Goal: Information Seeking & Learning: Find specific fact

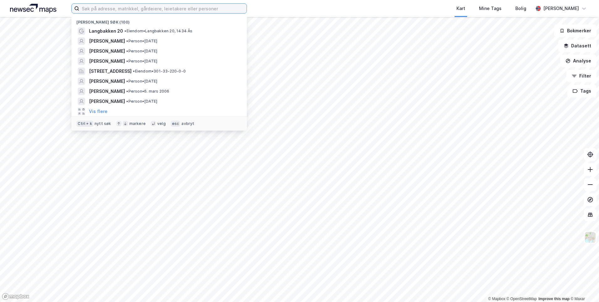
click at [112, 9] on input at bounding box center [162, 8] width 167 height 9
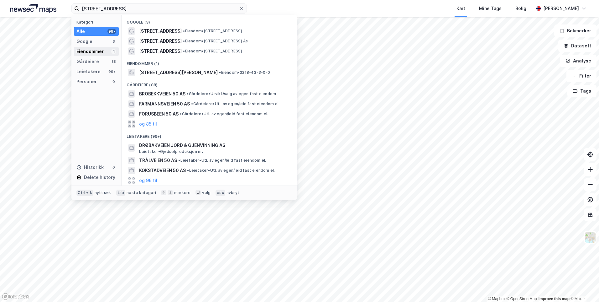
click at [87, 51] on div "Eiendommer" at bounding box center [90, 52] width 27 height 8
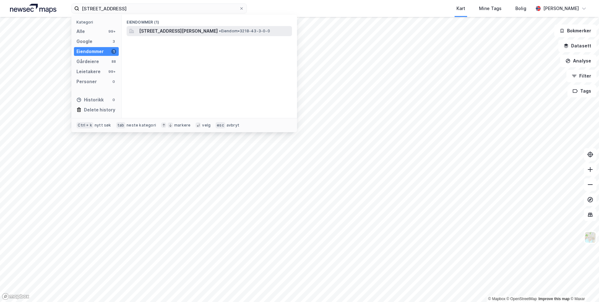
click at [145, 29] on span "[STREET_ADDRESS][PERSON_NAME]" at bounding box center [178, 31] width 79 height 8
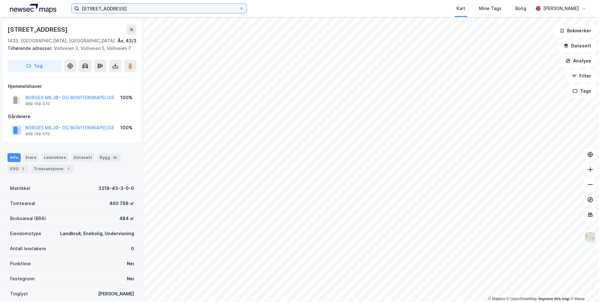
click at [125, 11] on input "[STREET_ADDRESS]" at bounding box center [159, 8] width 160 height 9
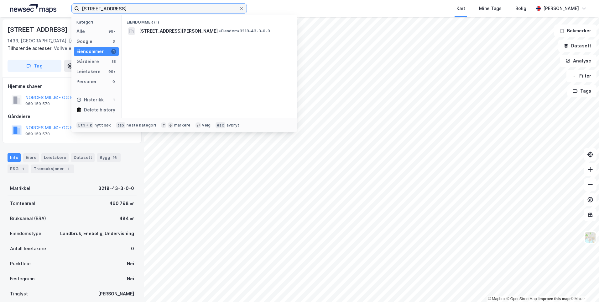
click at [125, 11] on input "[STREET_ADDRESS]" at bounding box center [159, 8] width 160 height 9
type input "dyrebar omsorg as"
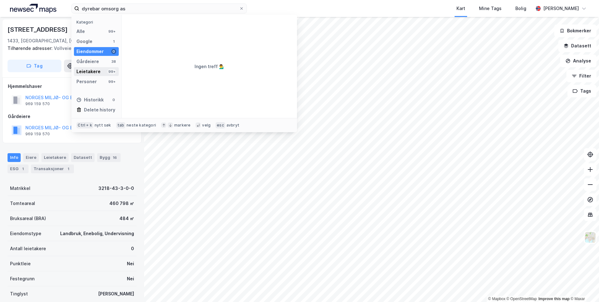
click at [98, 68] on div "Leietakere" at bounding box center [89, 72] width 24 height 8
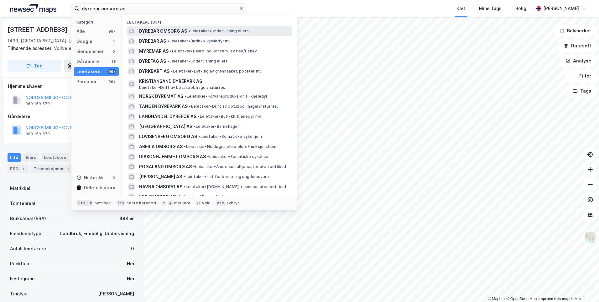
click at [175, 31] on span "DYREBAR OMSORG AS" at bounding box center [163, 31] width 48 height 8
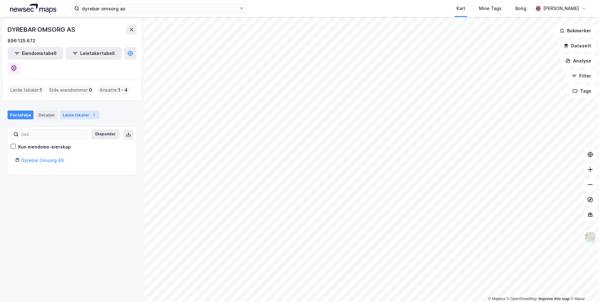
click at [84, 110] on div "Leide lokaler 1" at bounding box center [79, 114] width 39 height 9
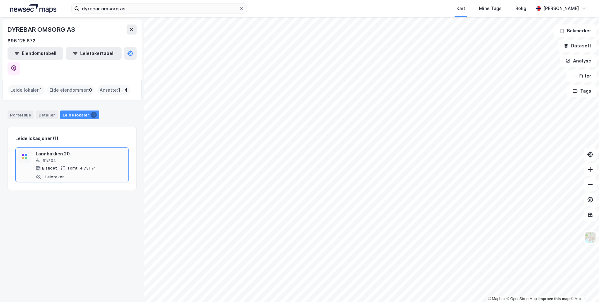
click at [68, 158] on div "Ås, 61/204" at bounding box center [81, 160] width 90 height 5
